Goal: Find specific page/section: Find specific page/section

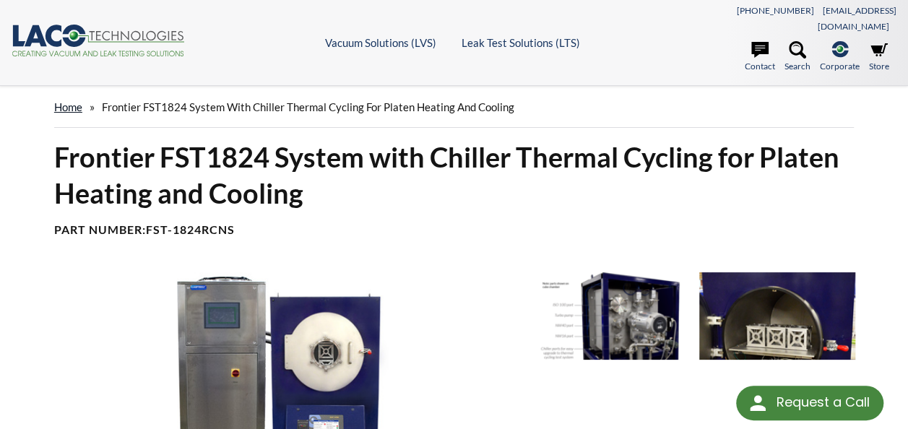
click at [66, 100] on link "home" at bounding box center [68, 106] width 28 height 13
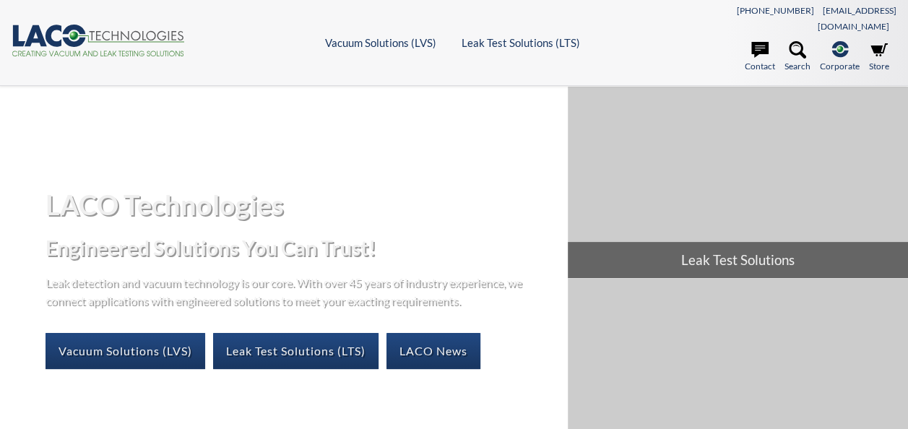
select select "Widget de idiomas del Traductor"
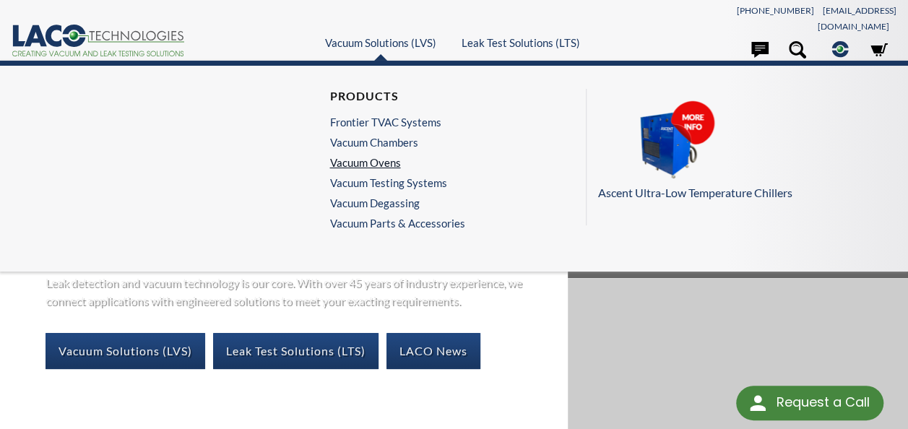
click at [389, 156] on link "Vacuum Ovens" at bounding box center [393, 162] width 128 height 13
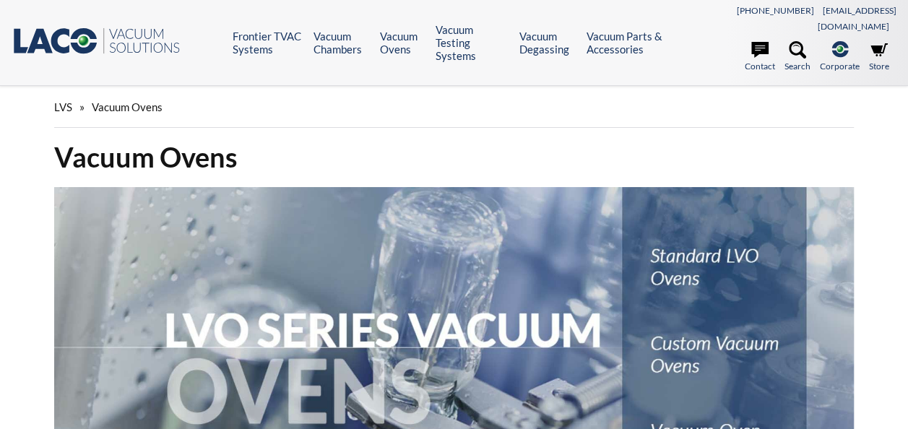
select select "Widget de idiomas del Traductor"
